Goal: Task Accomplishment & Management: Manage account settings

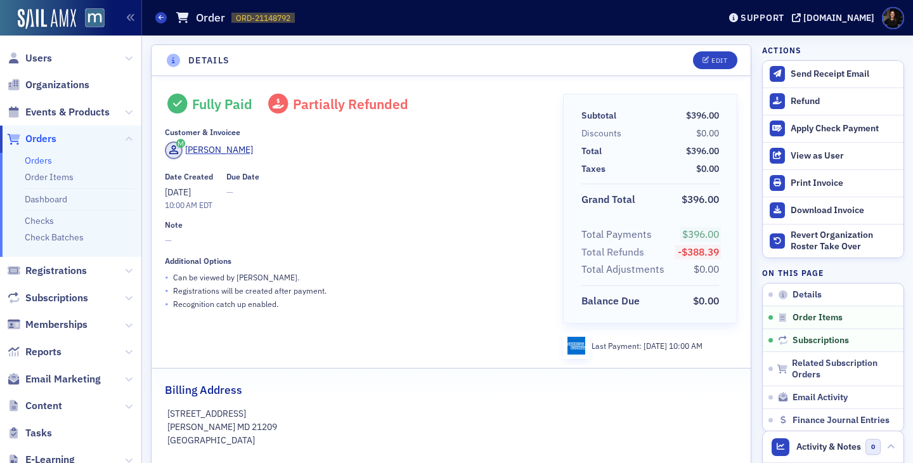
scroll to position [578, 0]
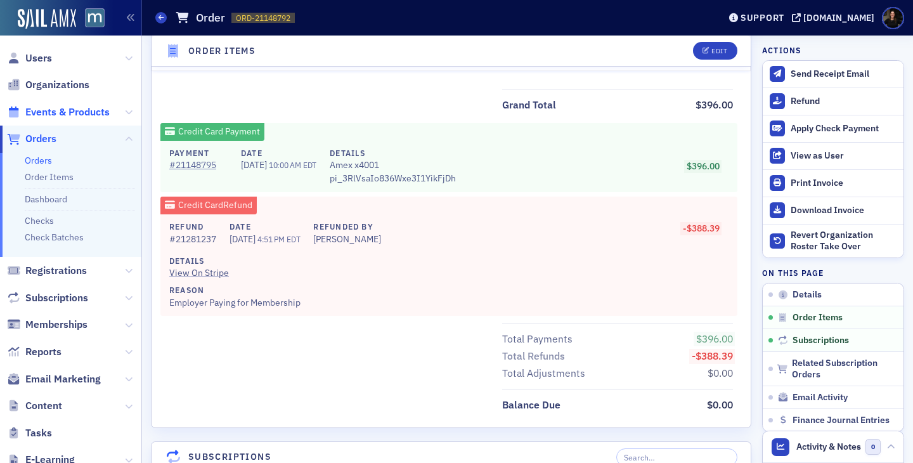
click at [64, 114] on span "Events & Products" at bounding box center [67, 112] width 84 height 14
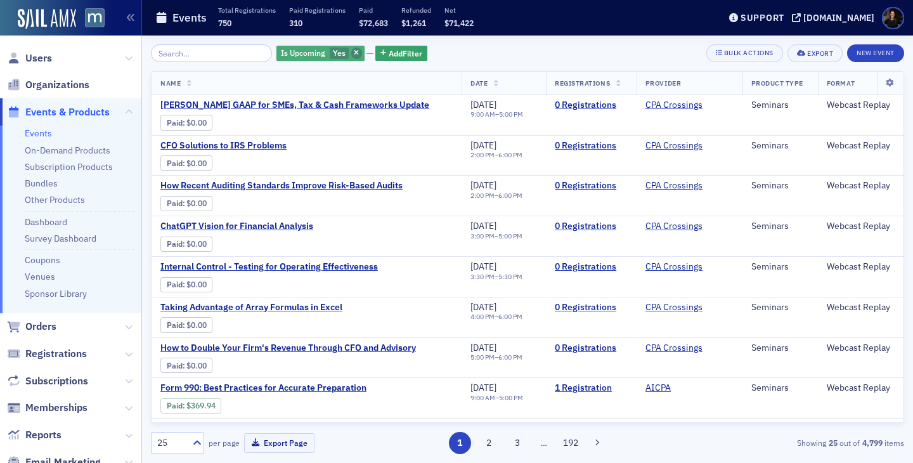
click at [351, 51] on span "button" at bounding box center [356, 53] width 11 height 11
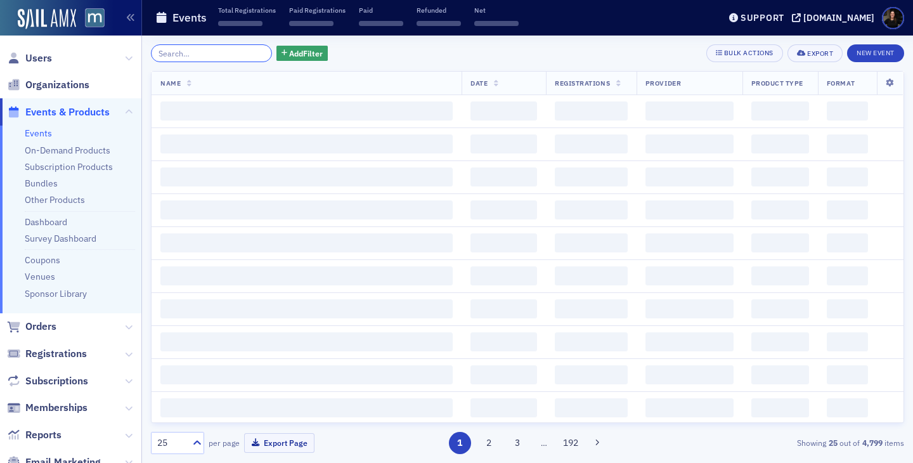
click at [224, 48] on input "search" at bounding box center [211, 53] width 121 height 18
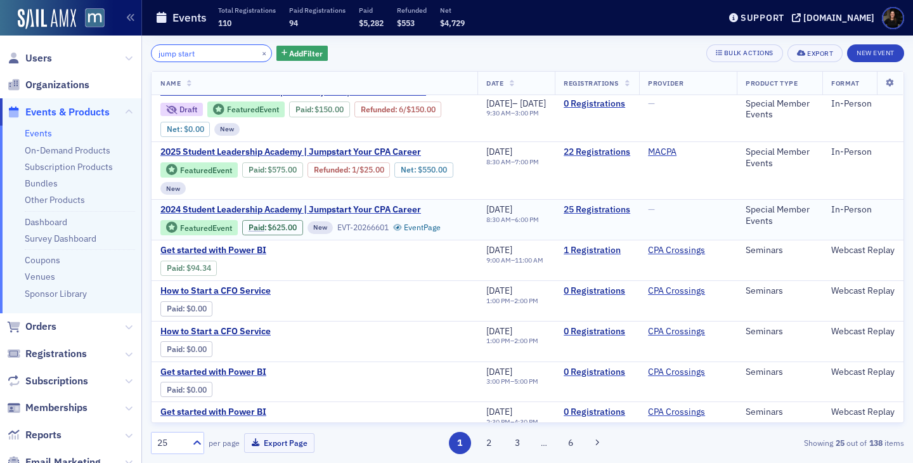
scroll to position [18, 0]
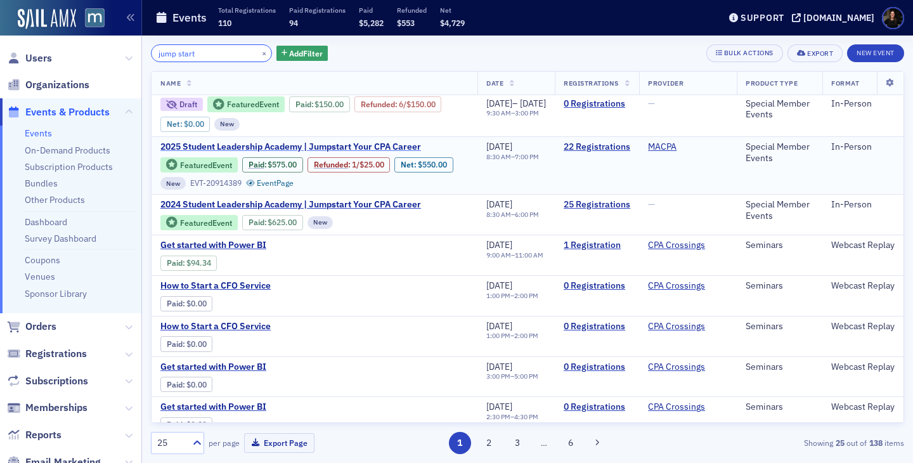
type input "jump start"
click at [408, 153] on span "2025 Student Leadership Academy | Jumpstart Your CPA Career" at bounding box center [290, 146] width 261 height 11
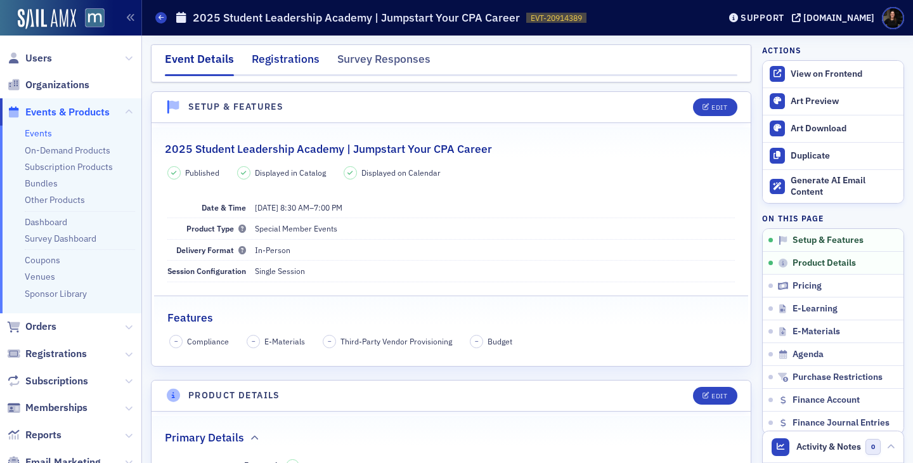
click at [280, 57] on div "Registrations" at bounding box center [286, 62] width 68 height 23
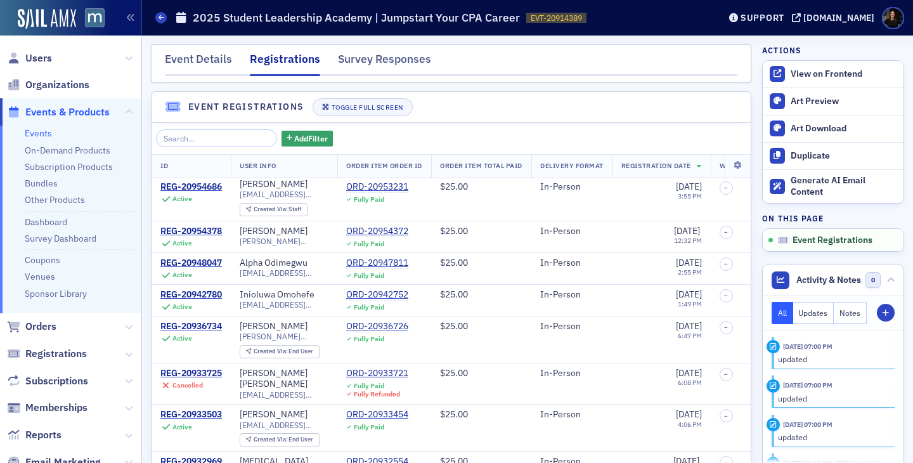
scroll to position [93, 0]
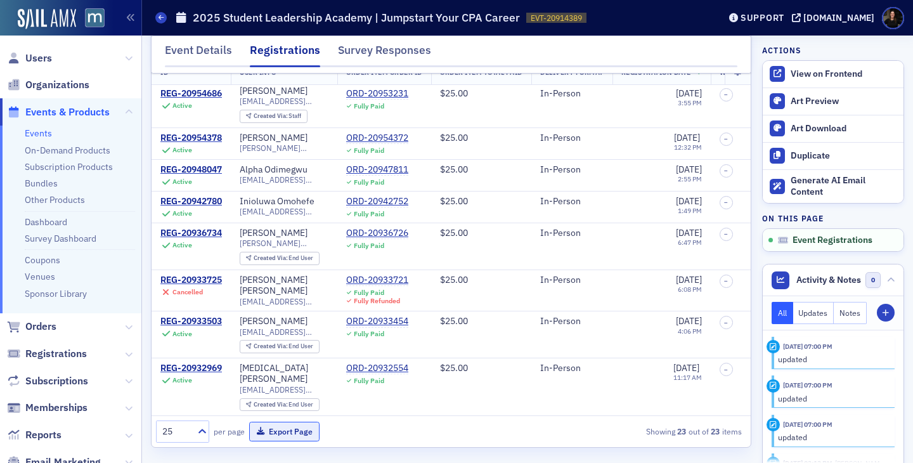
click at [286, 430] on button "Export Page" at bounding box center [284, 432] width 70 height 20
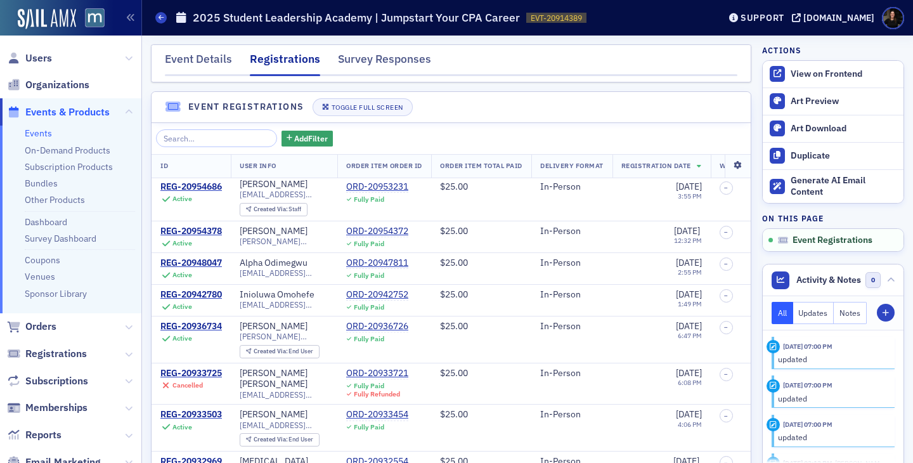
click at [735, 164] on icon at bounding box center [738, 166] width 26 height 8
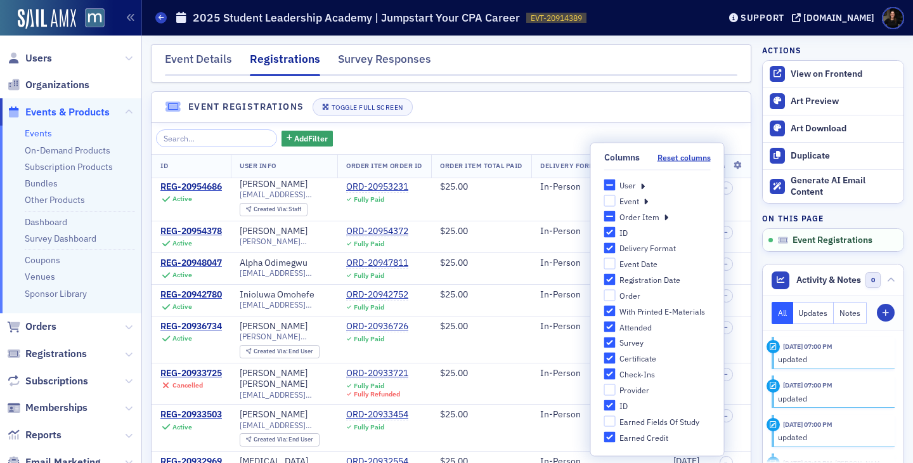
click at [644, 185] on div "User" at bounding box center [657, 184] width 107 height 11
click at [642, 185] on icon at bounding box center [643, 184] width 4 height 11
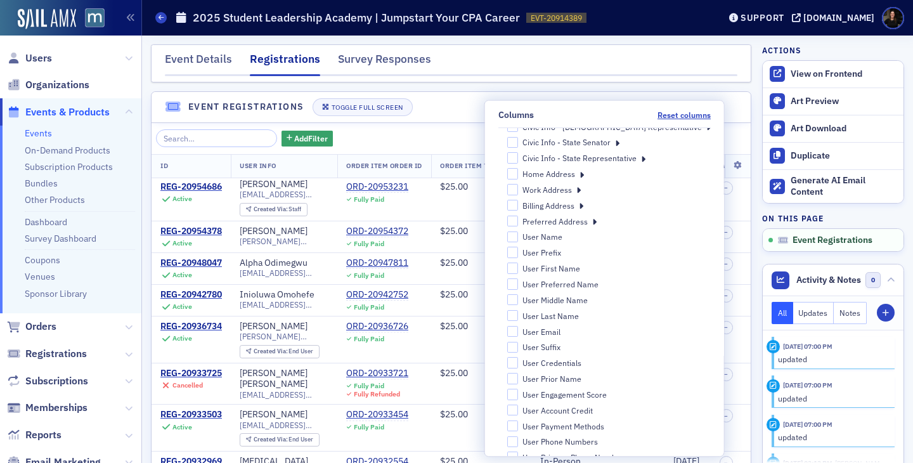
scroll to position [69, 0]
click at [518, 332] on input "User Email" at bounding box center [512, 330] width 11 height 11
checkbox input "true"
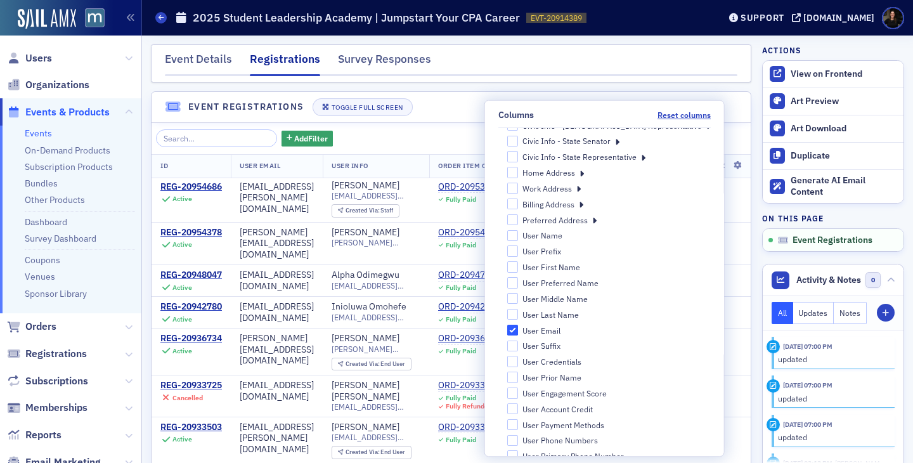
click at [495, 102] on header "Event Registrations Toggle Full Screen" at bounding box center [451, 107] width 599 height 31
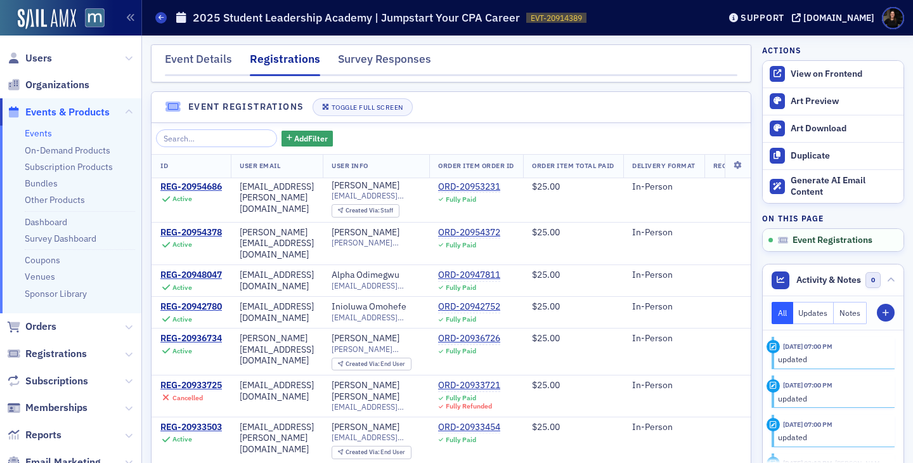
scroll to position [93, 0]
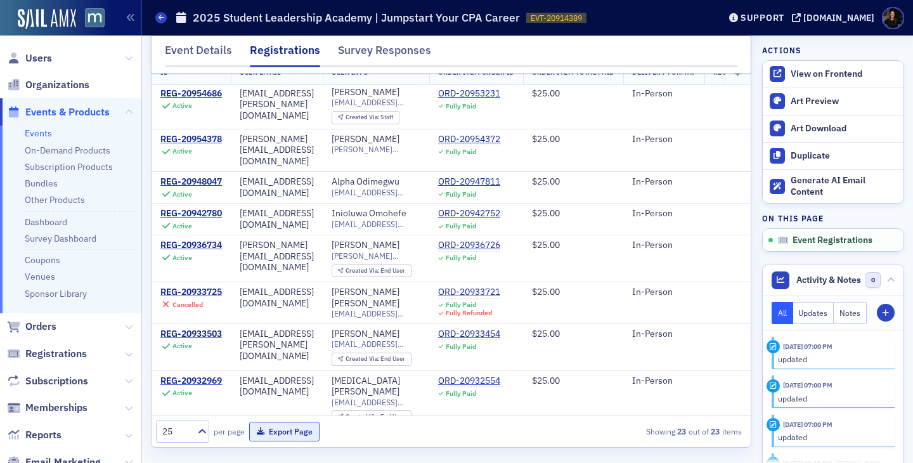
click at [297, 426] on button "Export Page" at bounding box center [284, 432] width 70 height 20
